Goal: Task Accomplishment & Management: Manage account settings

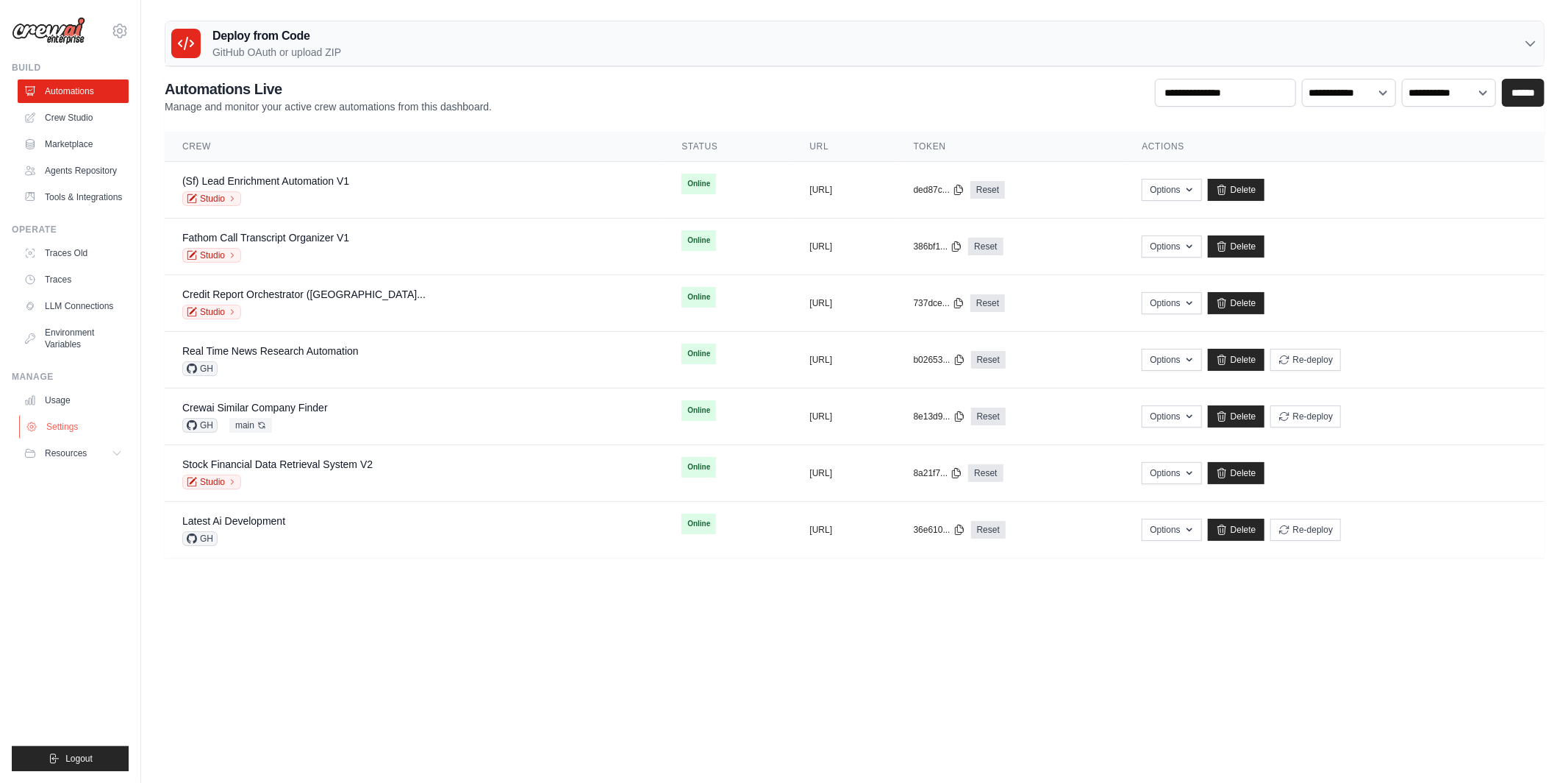
click at [59, 424] on link "Settings" at bounding box center [74, 426] width 111 height 24
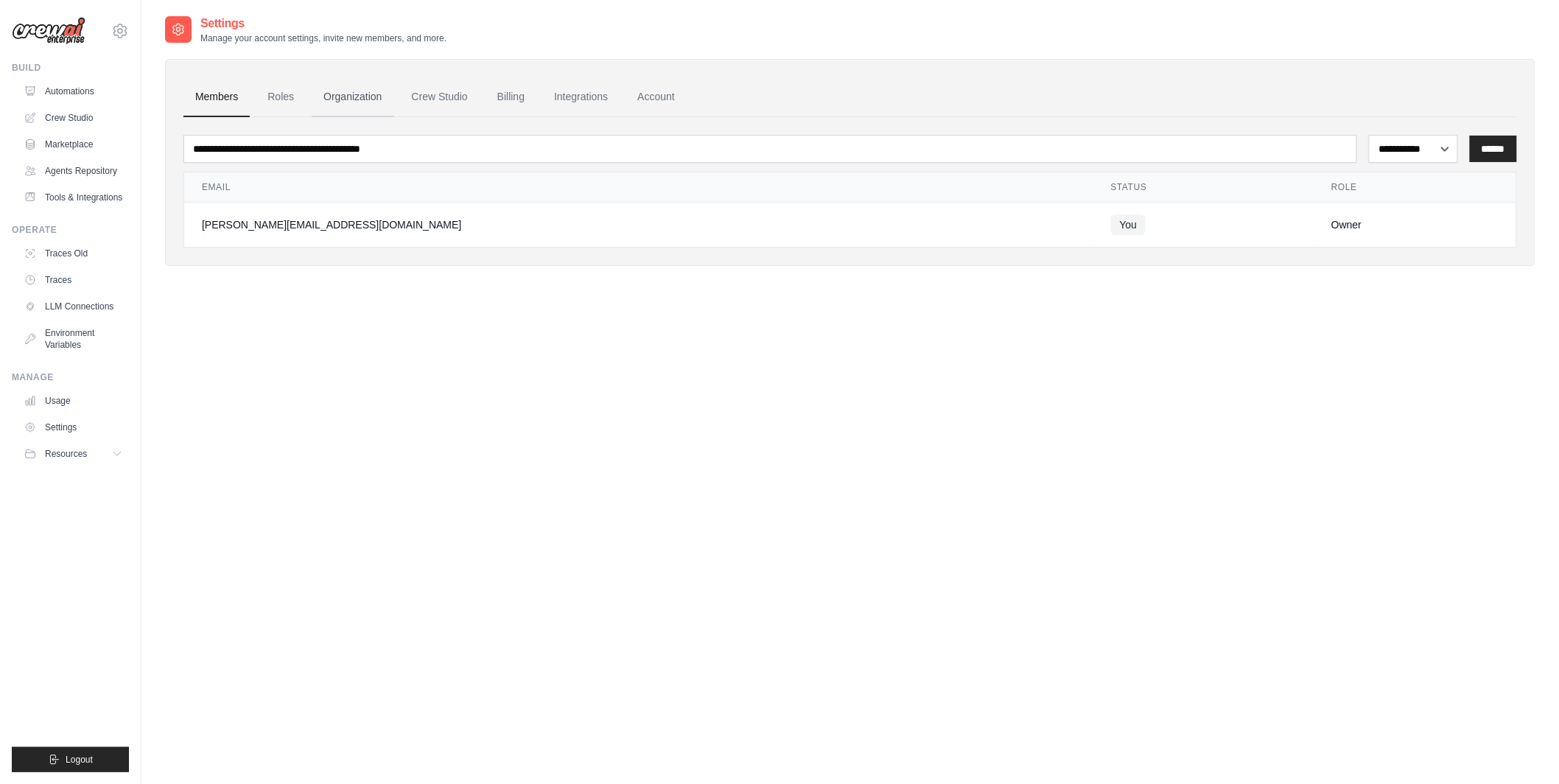
click at [335, 99] on link "Organization" at bounding box center [352, 98] width 82 height 40
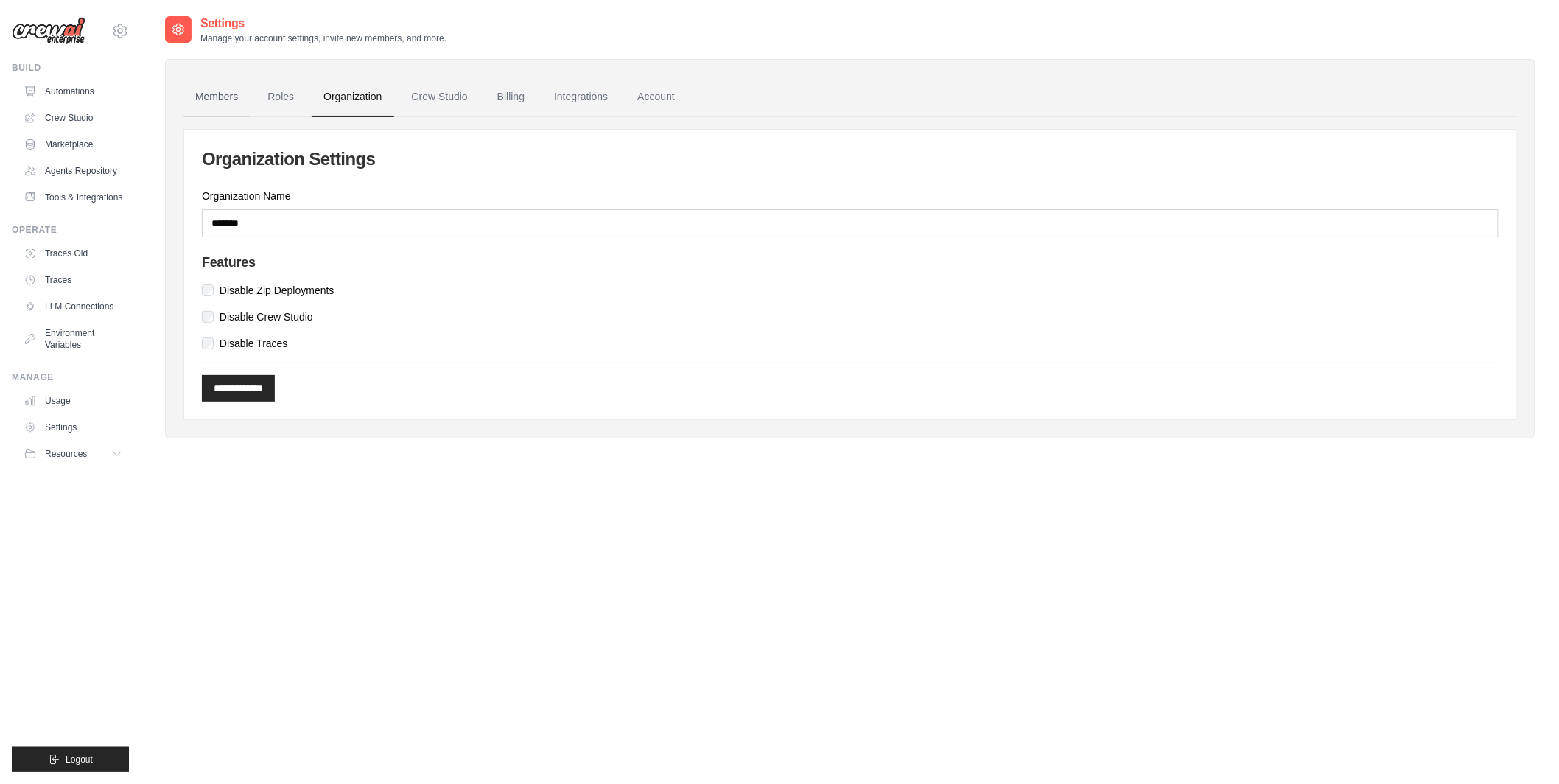
click at [240, 100] on link "Members" at bounding box center [216, 98] width 67 height 40
